Goal: Complete application form: Complete application form

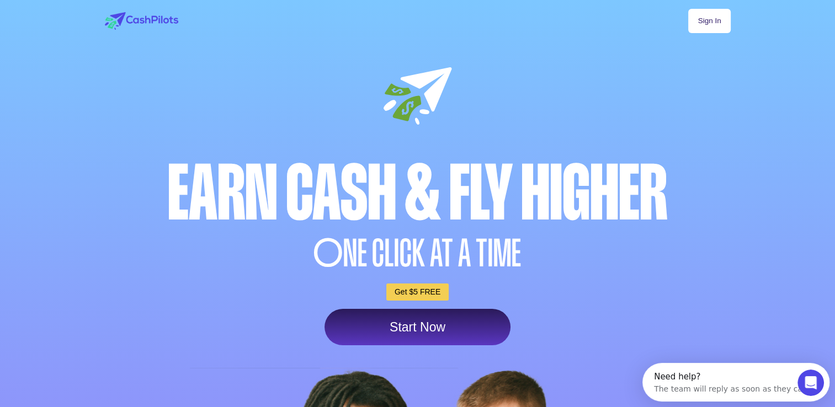
click at [386, 329] on link "Start Now" at bounding box center [417, 327] width 186 height 36
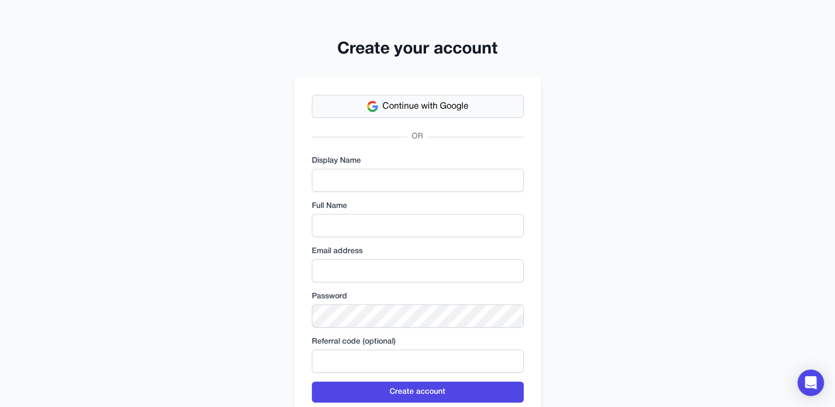
click at [446, 105] on span "Continue with Google" at bounding box center [425, 106] width 86 height 13
